Goal: Use online tool/utility

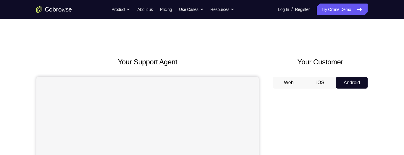
click at [293, 84] on button "Web" at bounding box center [289, 83] width 32 height 12
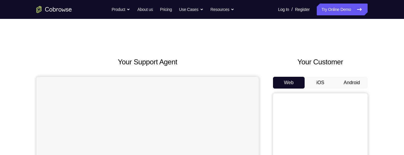
click at [352, 80] on button "Android" at bounding box center [352, 83] width 32 height 12
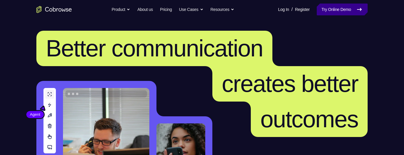
click at [338, 9] on link "Try Online Demo" at bounding box center [342, 10] width 51 height 12
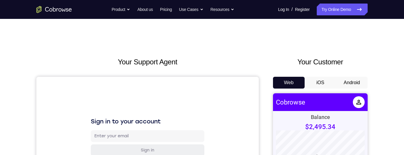
click at [353, 80] on button "Android" at bounding box center [352, 83] width 32 height 12
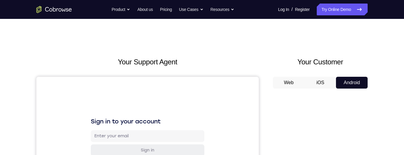
click at [289, 85] on button "Web" at bounding box center [289, 83] width 32 height 12
click at [355, 83] on button "Android" at bounding box center [352, 83] width 32 height 12
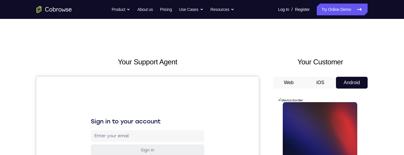
scroll to position [73, 0]
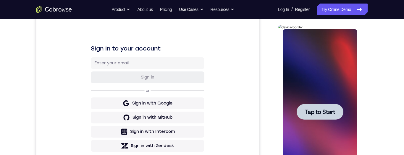
click at [321, 109] on span "Tap to Start" at bounding box center [320, 112] width 30 height 6
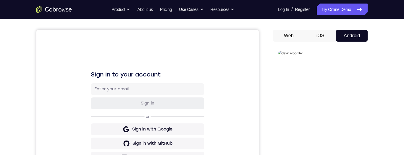
scroll to position [144, 0]
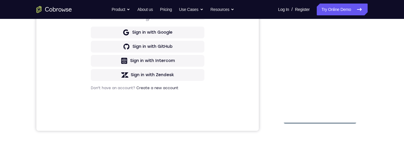
click at [319, 118] on div at bounding box center [319, 41] width 75 height 166
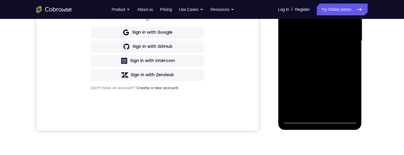
click at [319, 121] on div at bounding box center [319, 41] width 75 height 166
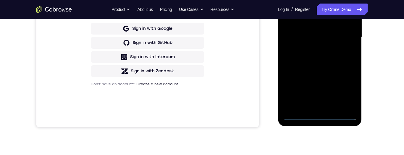
click at [344, 91] on div at bounding box center [319, 37] width 75 height 166
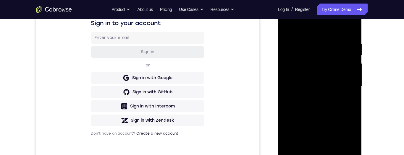
click at [297, 28] on div at bounding box center [319, 87] width 75 height 166
click at [296, 17] on div at bounding box center [319, 87] width 75 height 166
click at [345, 84] on div at bounding box center [319, 87] width 75 height 166
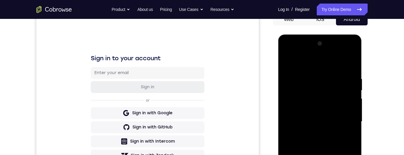
click at [313, 133] on div at bounding box center [319, 122] width 75 height 166
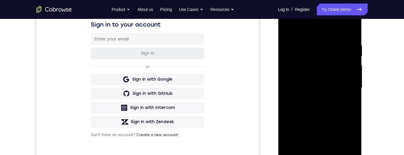
click at [315, 100] on div at bounding box center [319, 88] width 75 height 166
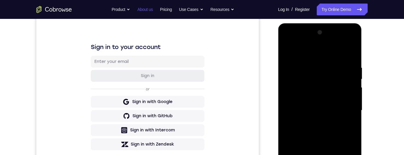
scroll to position [0, 0]
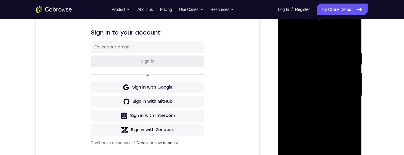
click at [318, 71] on div at bounding box center [319, 96] width 75 height 166
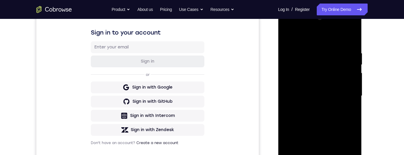
click at [318, 71] on div at bounding box center [319, 96] width 75 height 166
click at [316, 68] on div at bounding box center [319, 96] width 75 height 166
click at [304, 68] on div at bounding box center [319, 96] width 75 height 166
click at [302, 86] on div at bounding box center [319, 96] width 75 height 166
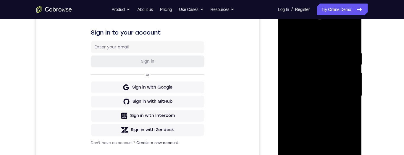
click at [314, 84] on div at bounding box center [319, 96] width 75 height 166
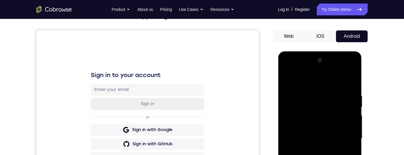
click at [301, 139] on div at bounding box center [319, 139] width 75 height 166
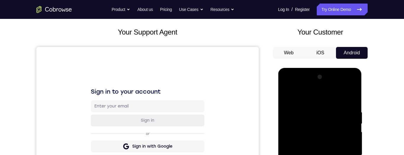
scroll to position [104, 0]
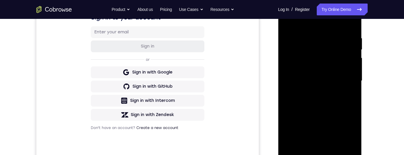
click at [322, 100] on div at bounding box center [319, 81] width 75 height 166
